Goal: Information Seeking & Learning: Check status

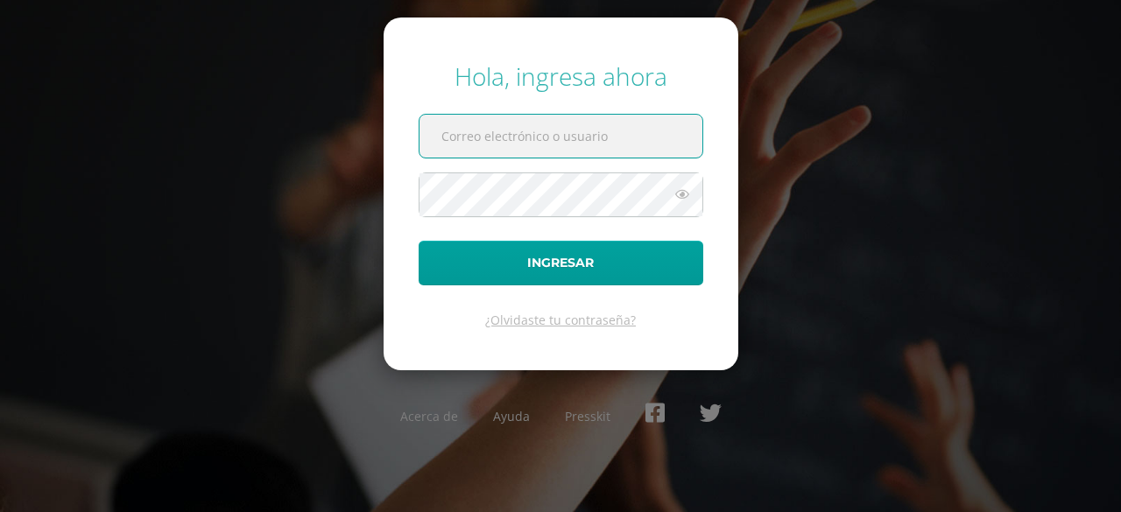
type input "[EMAIL_ADDRESS][DOMAIN_NAME]"
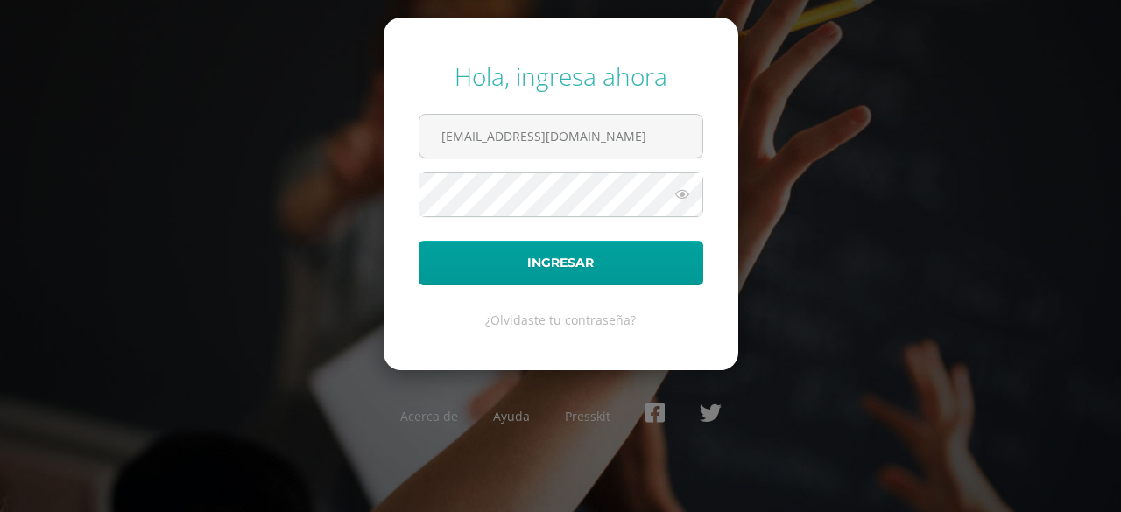
click at [687, 201] on icon at bounding box center [682, 194] width 23 height 21
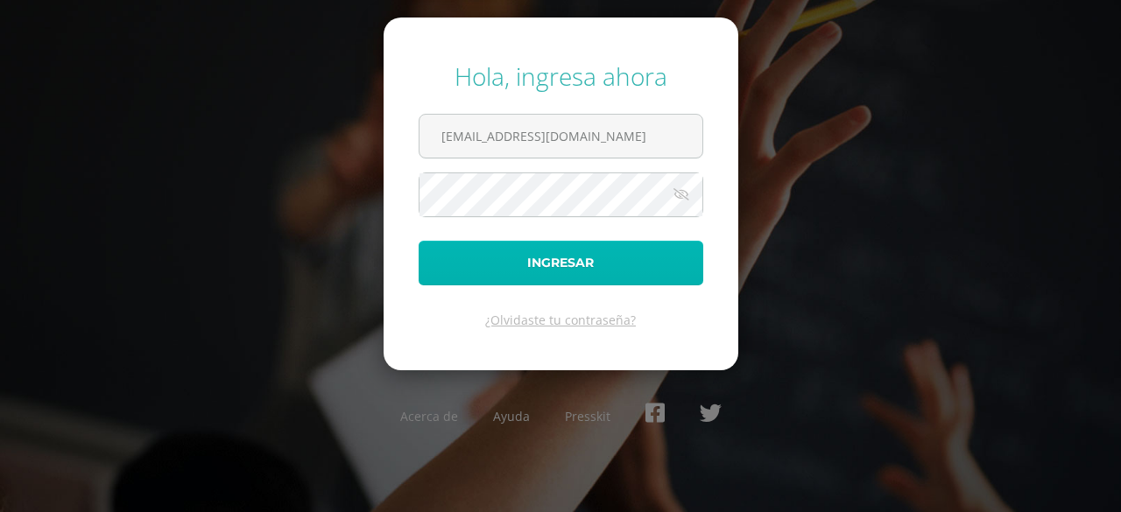
click at [624, 263] on button "Ingresar" at bounding box center [561, 263] width 285 height 45
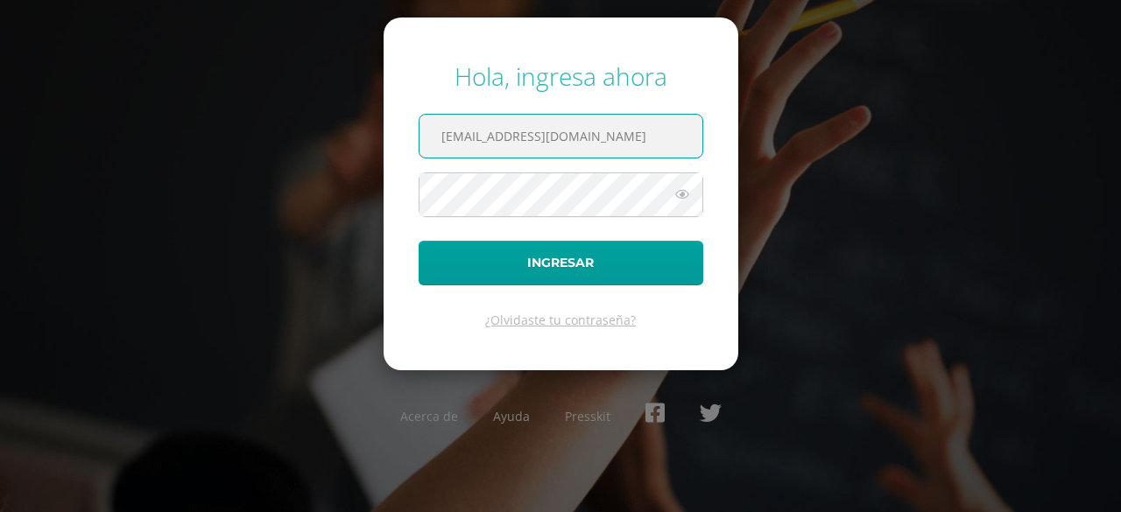
click at [618, 141] on input "[EMAIL_ADDRESS][DOMAIN_NAME]" at bounding box center [560, 136] width 283 height 43
type input "2"
type input "Wgarcia08@yahoo.com"
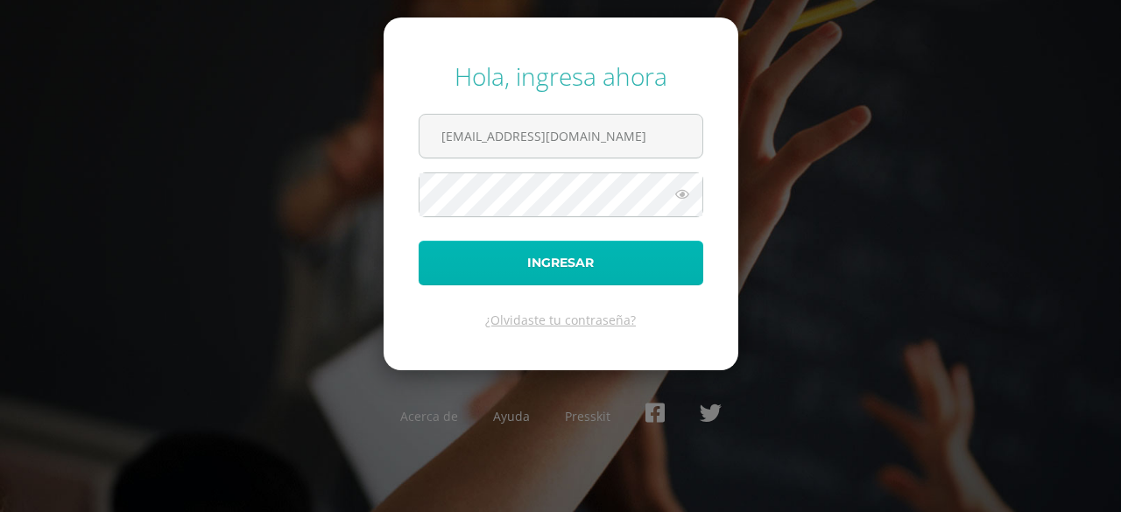
click at [452, 258] on button "Ingresar" at bounding box center [561, 263] width 285 height 45
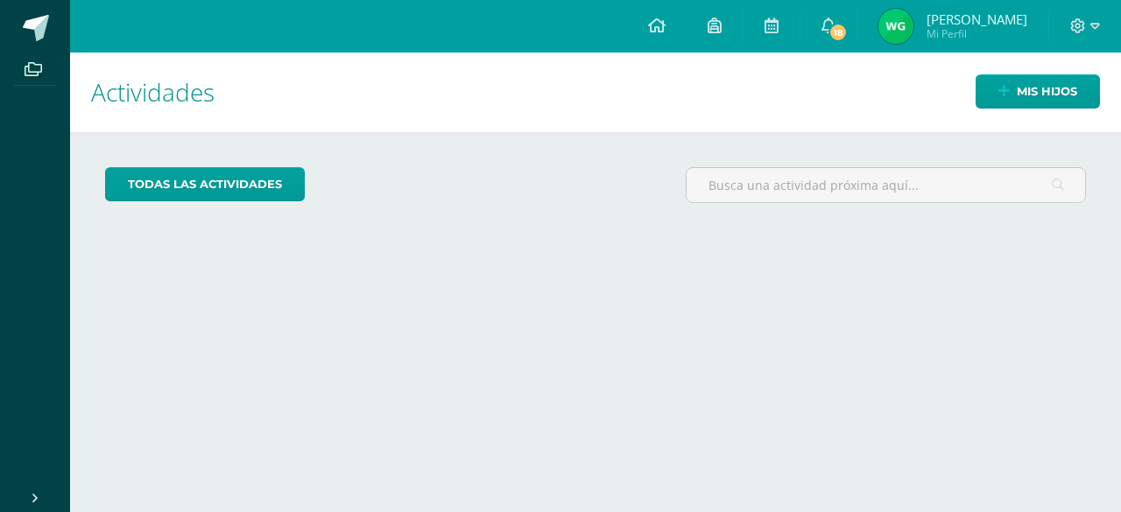
click at [461, 345] on div "Cargando actividades" at bounding box center [595, 336] width 981 height 33
click at [1021, 92] on span "Mis hijos" at bounding box center [1047, 91] width 60 height 32
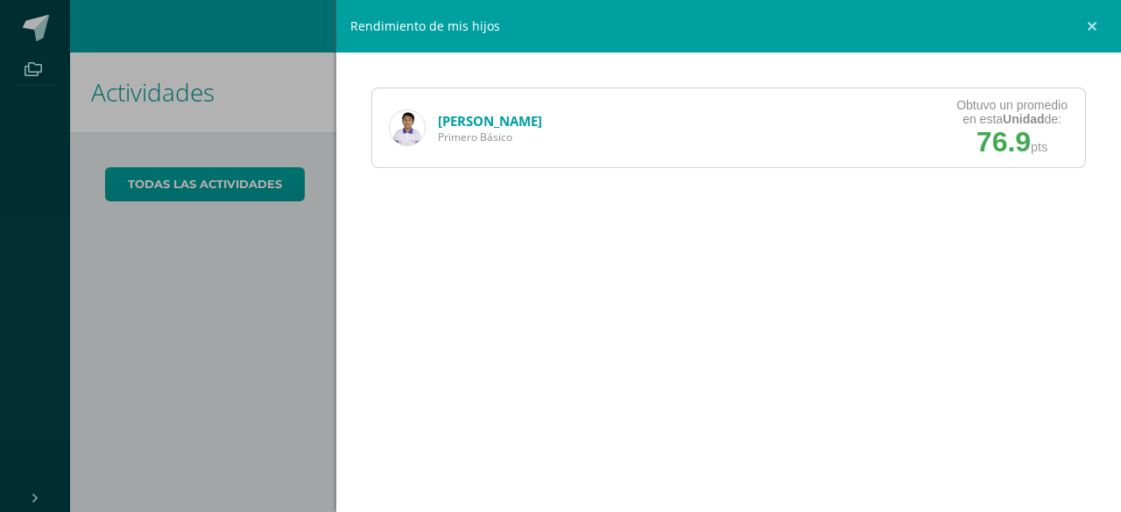
click at [456, 123] on link "Edward García" at bounding box center [490, 121] width 104 height 18
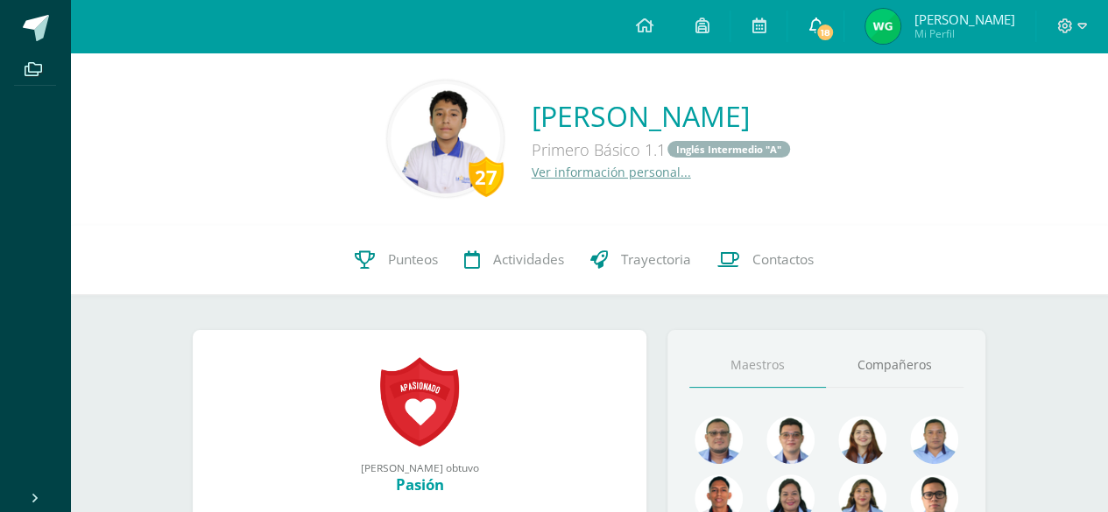
click at [835, 32] on span "18" at bounding box center [824, 32] width 19 height 19
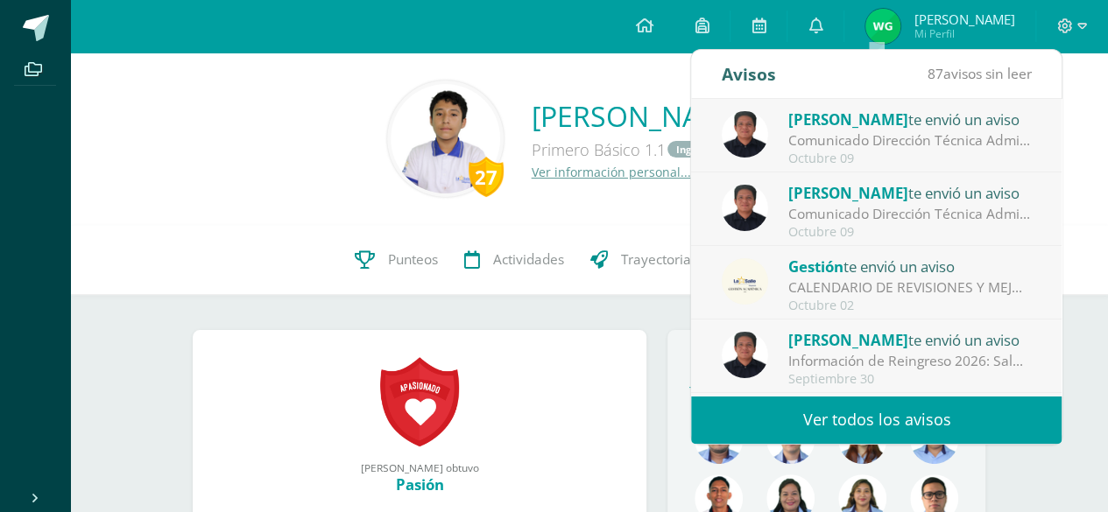
click at [904, 137] on div "Comunicado Dirección Técnica Administrativa y Contabilidad: Saludos Cordiales, …" at bounding box center [909, 140] width 243 height 20
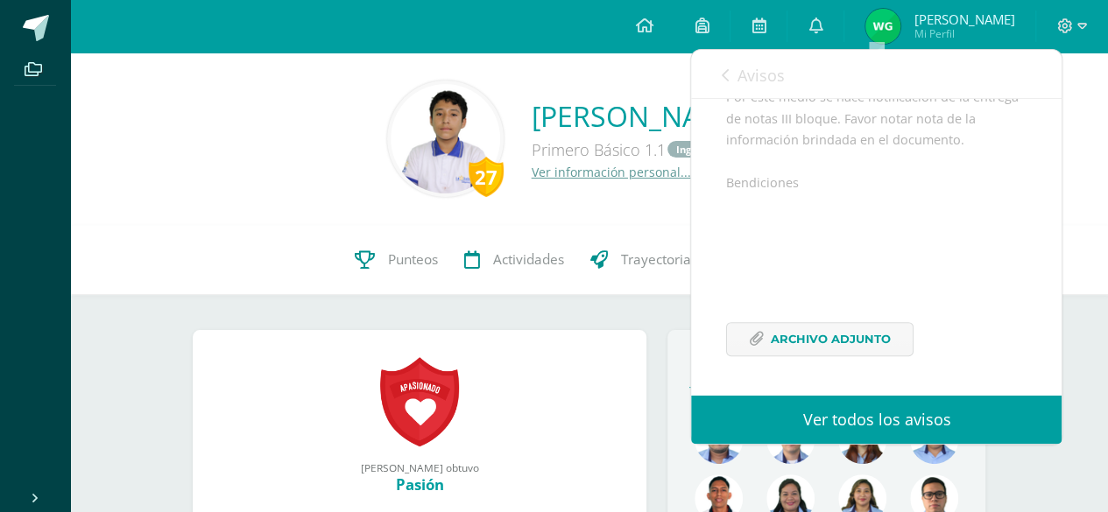
scroll to position [259, 0]
click at [808, 328] on span "Archivo Adjunto" at bounding box center [831, 339] width 120 height 32
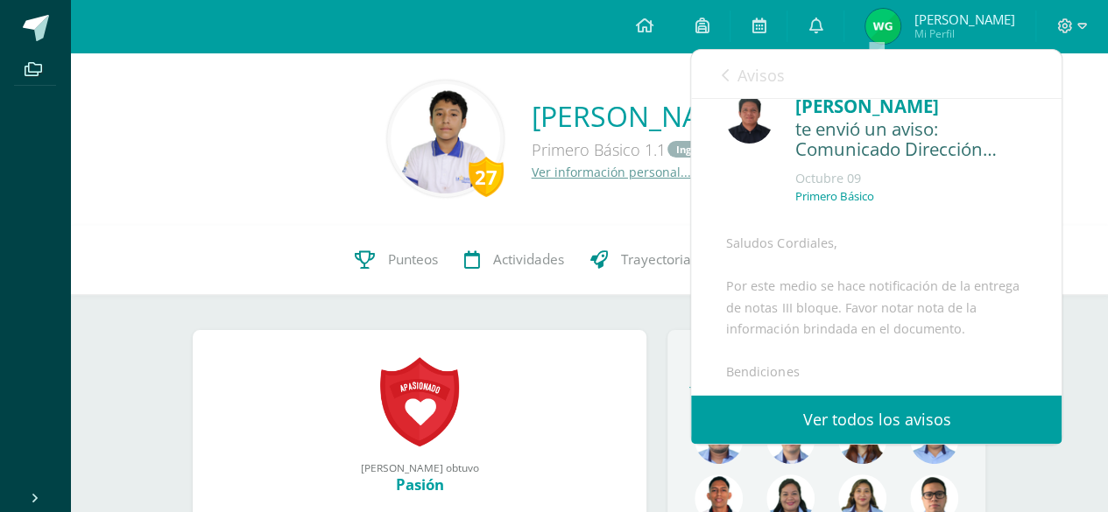
scroll to position [19, 0]
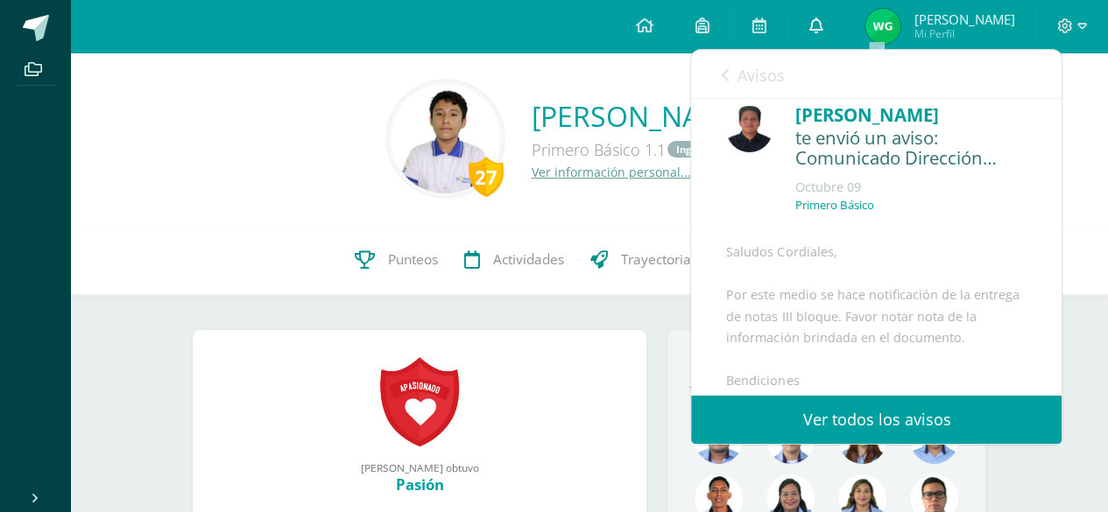
click at [822, 24] on icon at bounding box center [815, 26] width 14 height 16
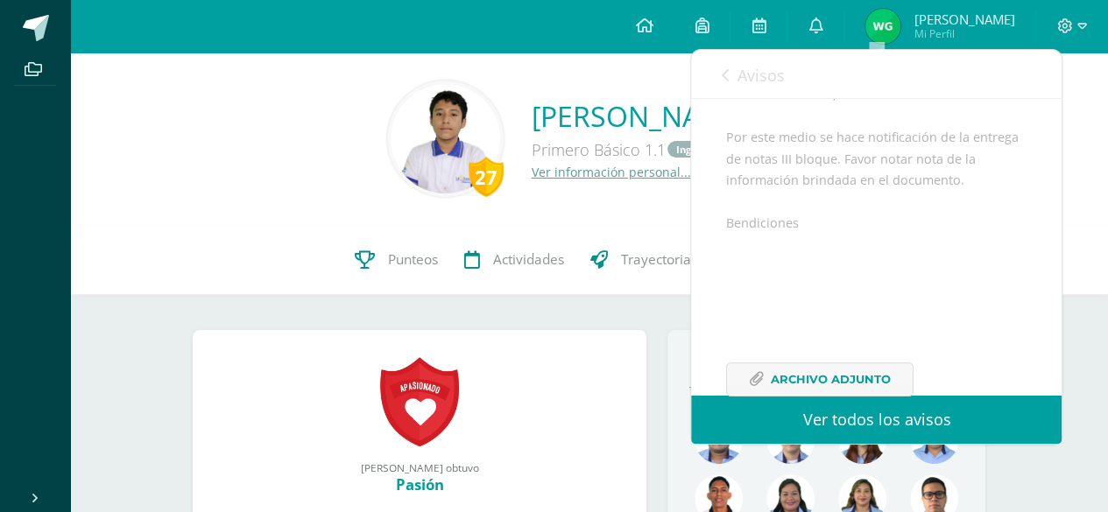
scroll to position [259, 0]
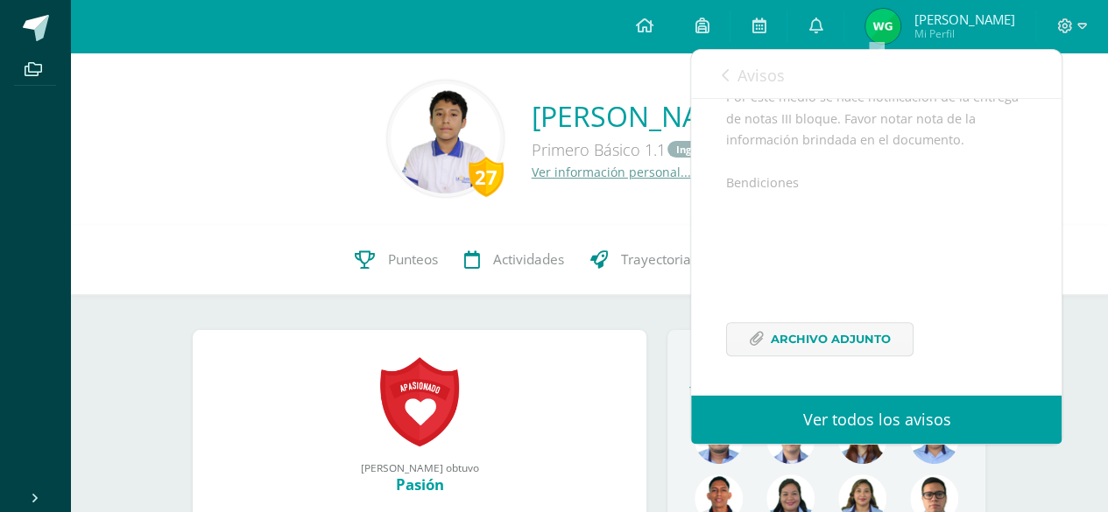
click at [954, 422] on link "Ver todos los avisos" at bounding box center [876, 420] width 370 height 48
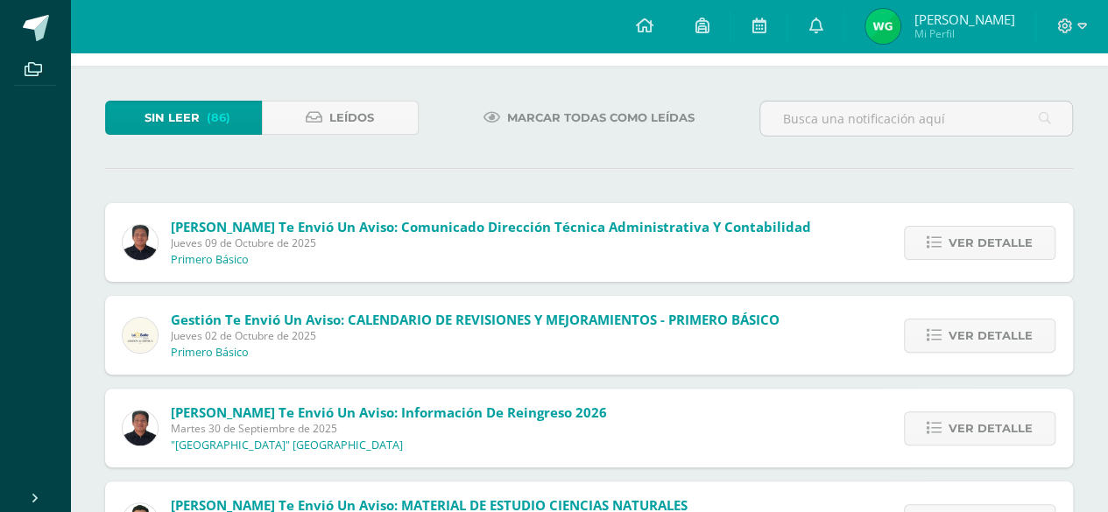
scroll to position [93, 0]
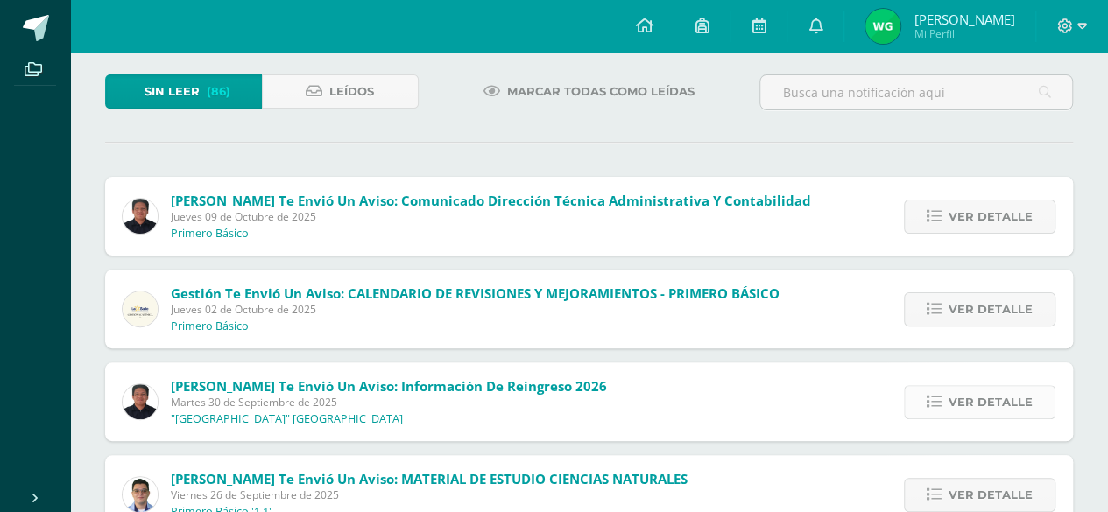
click at [967, 395] on span "Ver detalle" at bounding box center [990, 402] width 84 height 32
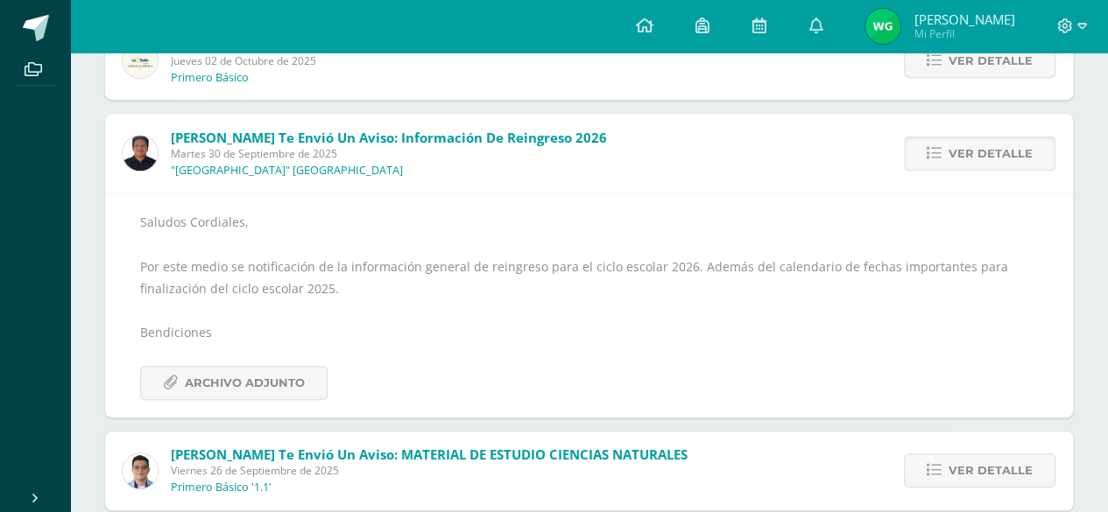
scroll to position [345, 0]
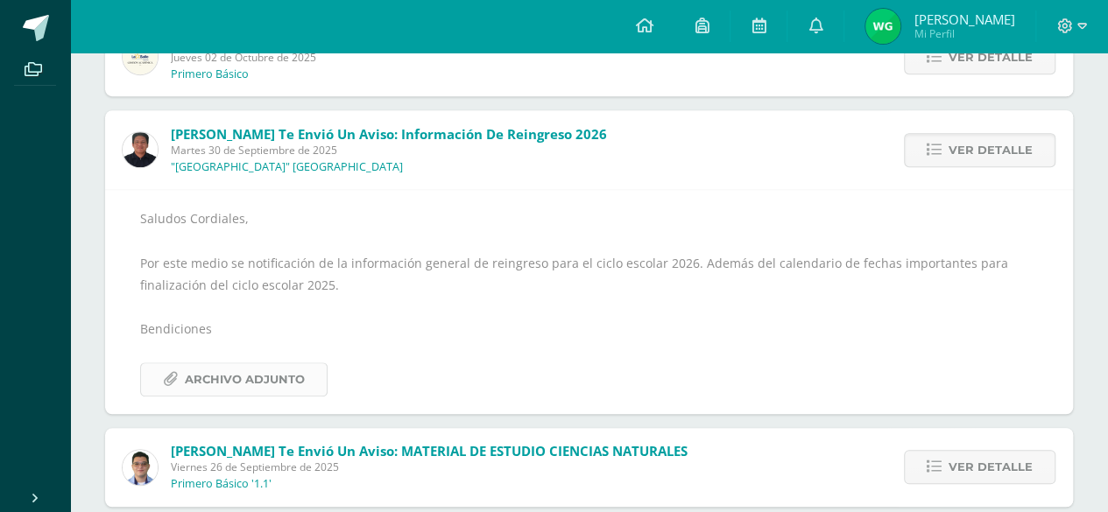
click at [256, 380] on span "Archivo Adjunto" at bounding box center [245, 379] width 120 height 32
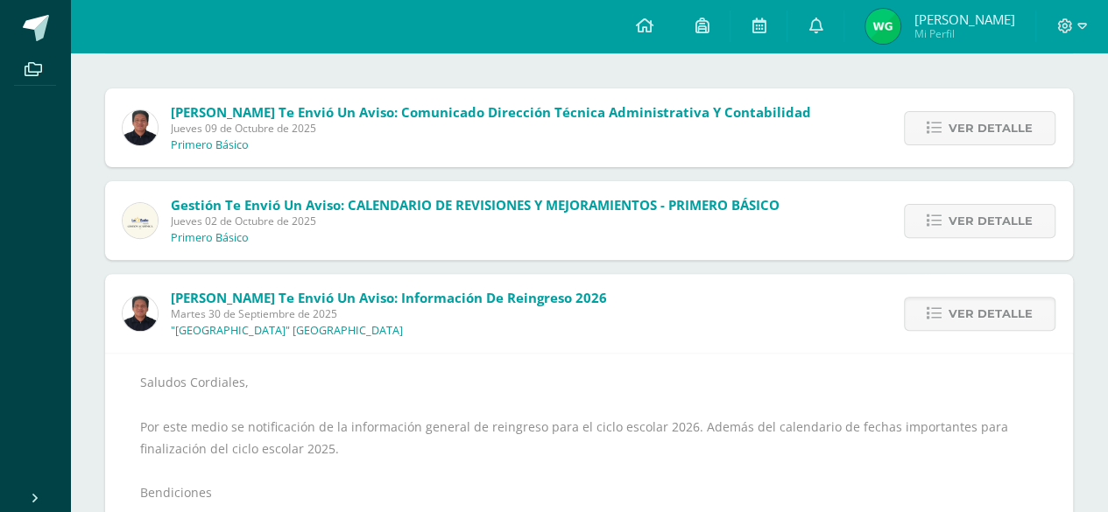
scroll to position [0, 0]
